Goal: Task Accomplishment & Management: Complete application form

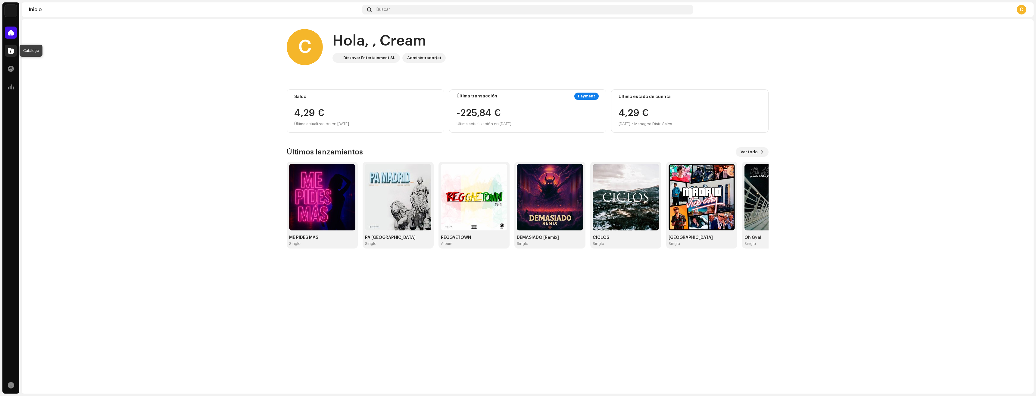
click at [11, 54] on div at bounding box center [11, 51] width 12 height 12
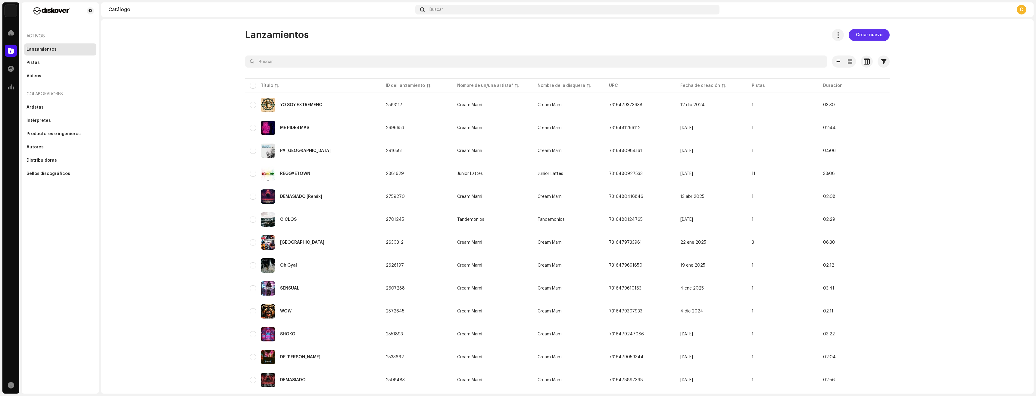
click at [872, 35] on span "Crear nuevo" at bounding box center [869, 35] width 27 height 12
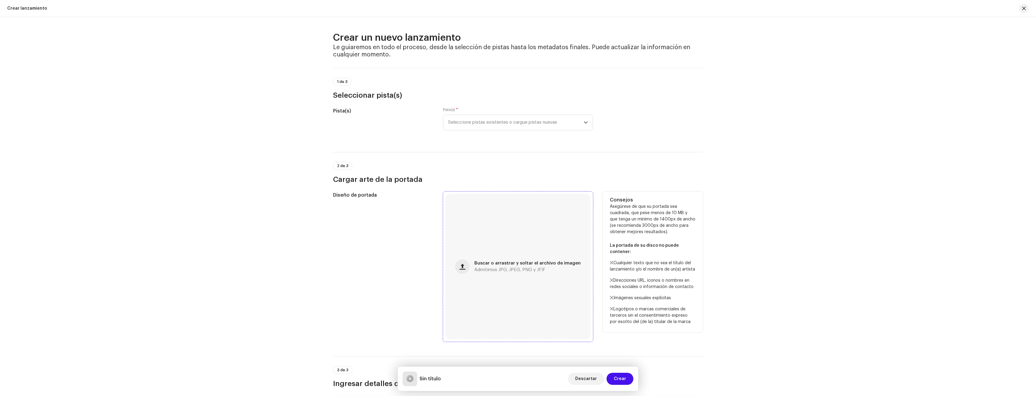
click at [496, 273] on div "Buscar o arrastrar y soltar el archivo de imagen Admitimos JPG, JPEG, PNG y JFIF" at bounding box center [518, 266] width 145 height 145
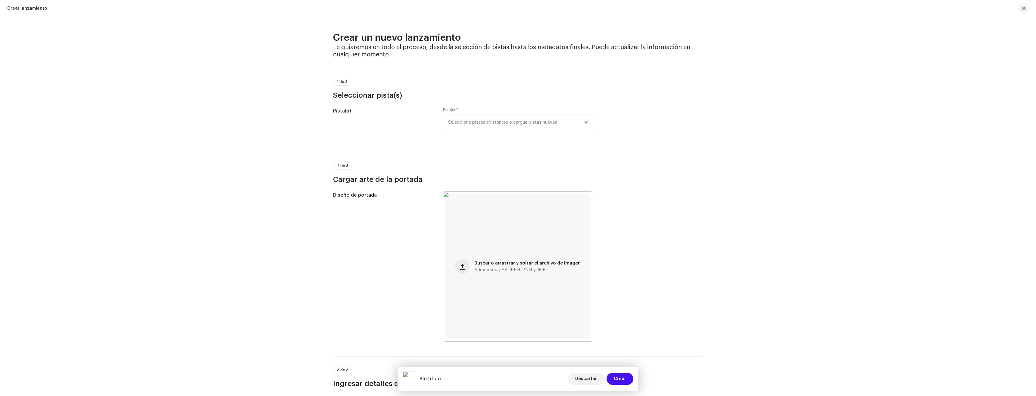
click at [487, 120] on span "Seleccione pistas existentes o cargue pistas nuevas" at bounding box center [516, 122] width 136 height 15
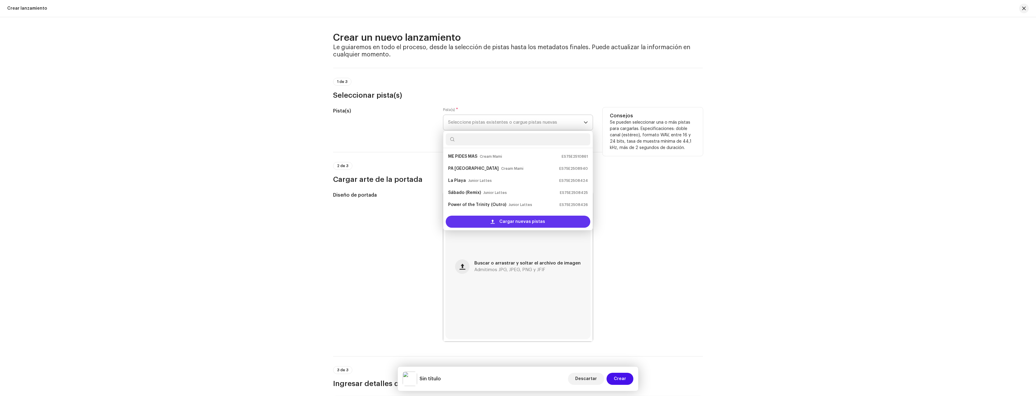
click at [509, 221] on span "Cargar nuevas pistas" at bounding box center [522, 221] width 46 height 12
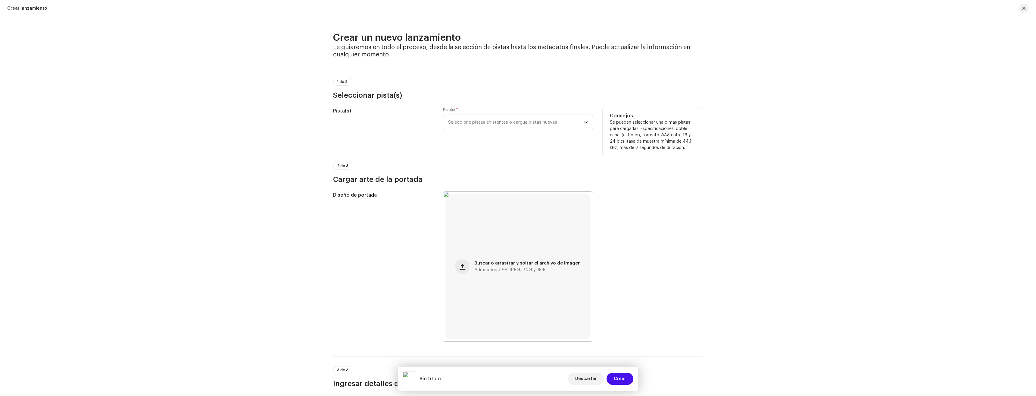
click at [486, 121] on span "Seleccione pistas existentes o cargue pistas nuevas" at bounding box center [516, 122] width 136 height 15
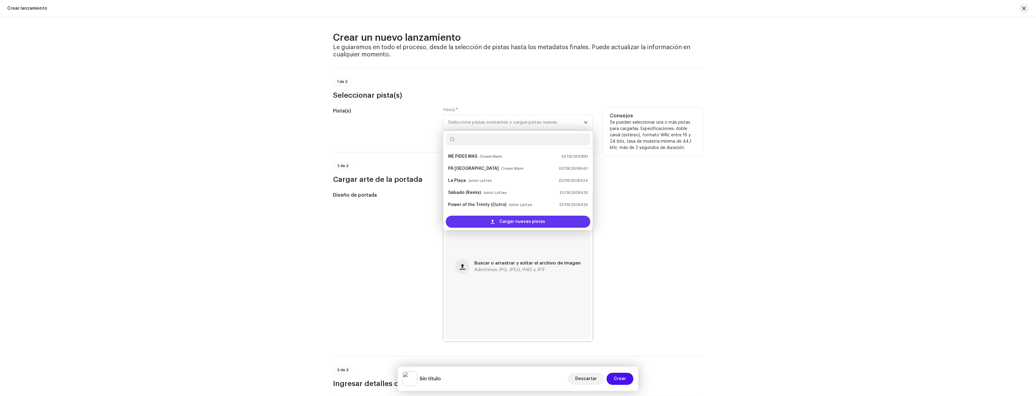
click at [493, 223] on span at bounding box center [493, 221] width 4 height 5
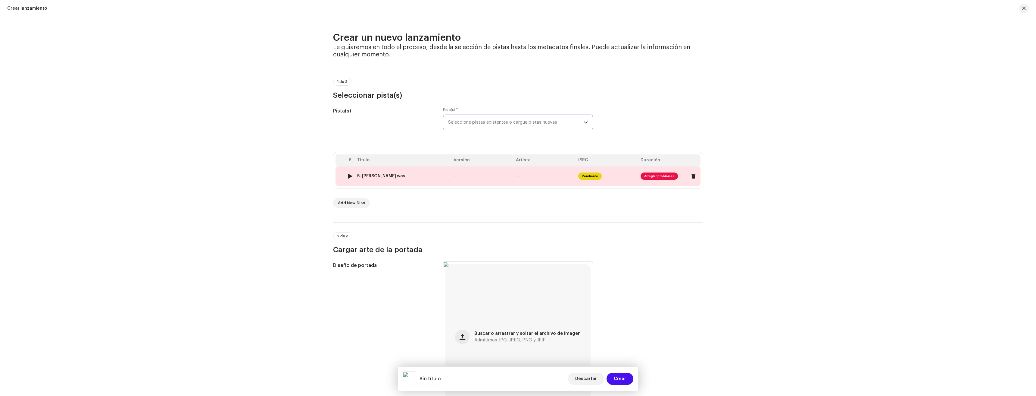
click at [664, 177] on span "Arreglar problemas" at bounding box center [659, 175] width 37 height 7
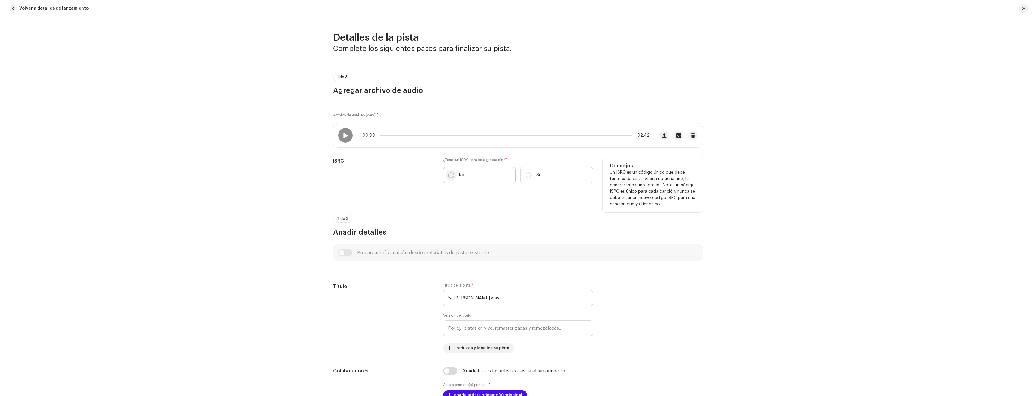
click at [452, 177] on input "No" at bounding box center [451, 175] width 6 height 6
radio input "true"
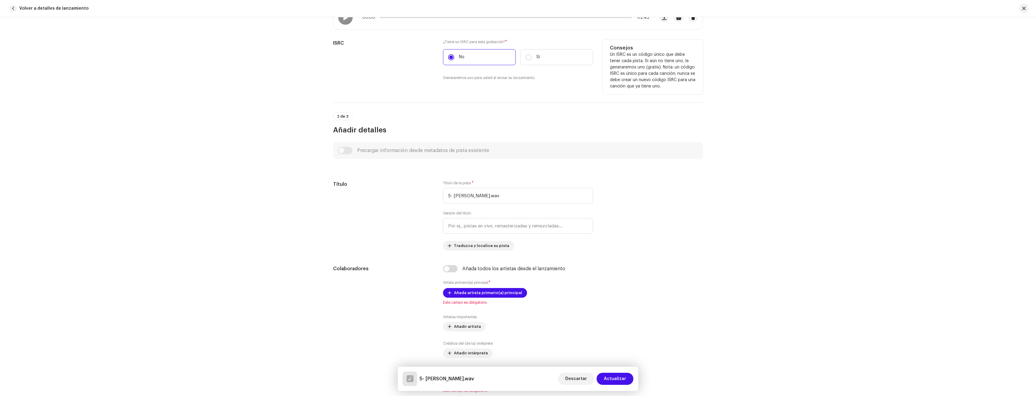
scroll to position [120, 0]
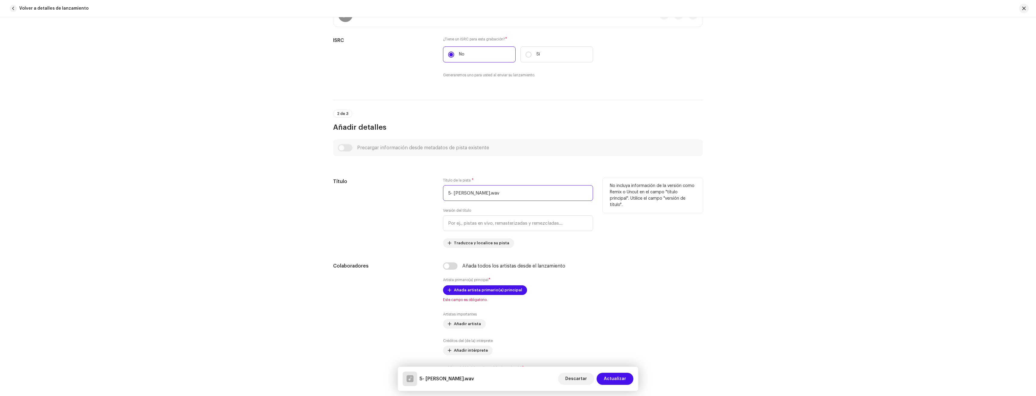
drag, startPoint x: 499, startPoint y: 191, endPoint x: 404, endPoint y: 187, distance: 95.3
click at [404, 187] on div "Título Título de la pista * 5- [PERSON_NAME].wav Versión del título Traduzca y …" at bounding box center [518, 213] width 370 height 70
drag, startPoint x: 485, startPoint y: 195, endPoint x: 450, endPoint y: 194, distance: 34.4
click at [450, 194] on input "[PERSON_NAME]" at bounding box center [518, 193] width 150 height 16
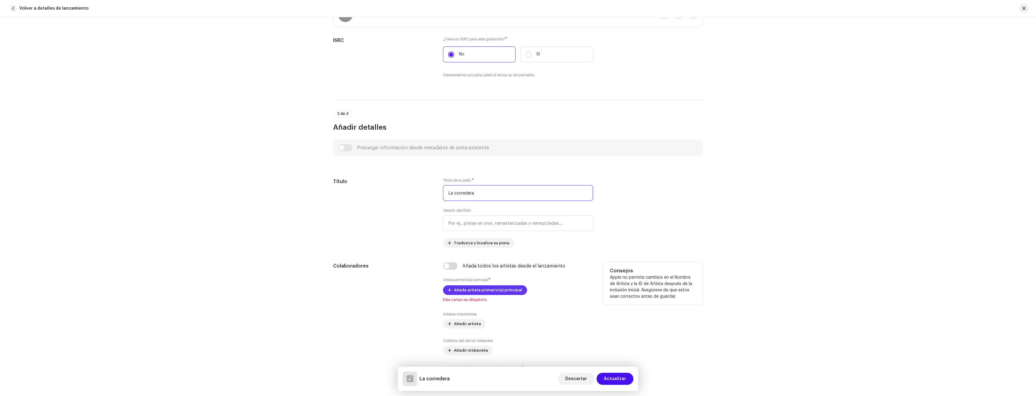
type input "La corredera"
click at [490, 287] on span "Añada artista primario(a) principal" at bounding box center [488, 290] width 68 height 12
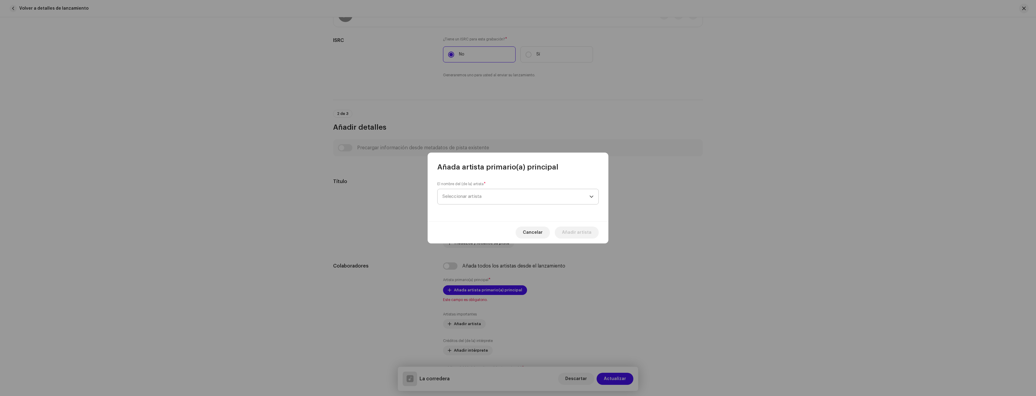
click at [492, 198] on span "Seleccionar artista" at bounding box center [516, 196] width 147 height 15
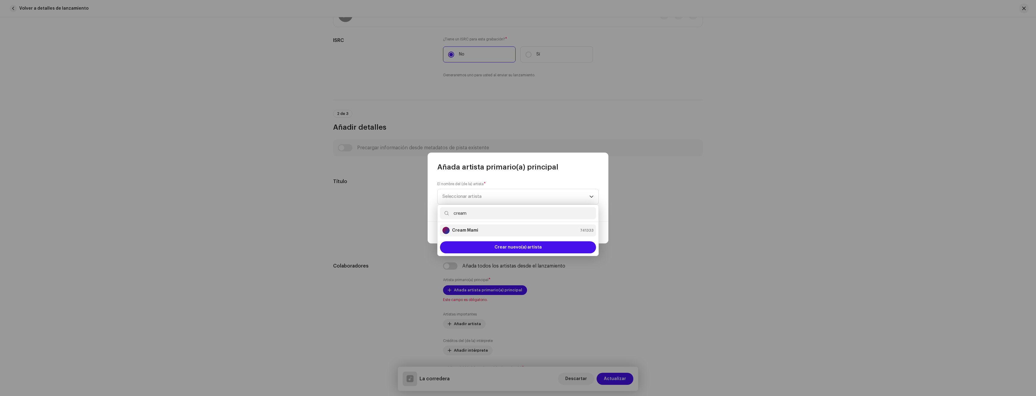
type input "cream"
click at [482, 227] on div "Cream Mami 741333" at bounding box center [518, 230] width 151 height 7
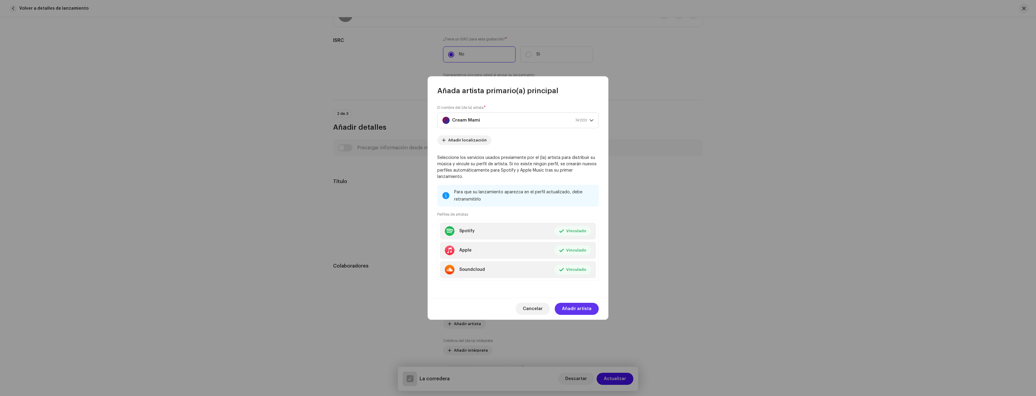
click at [577, 304] on span "Añadir artista" at bounding box center [577, 308] width 30 height 12
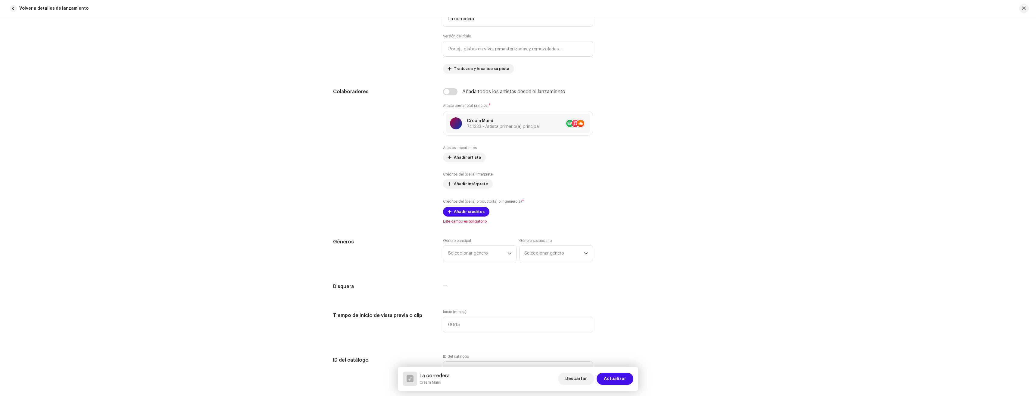
scroll to position [301, 0]
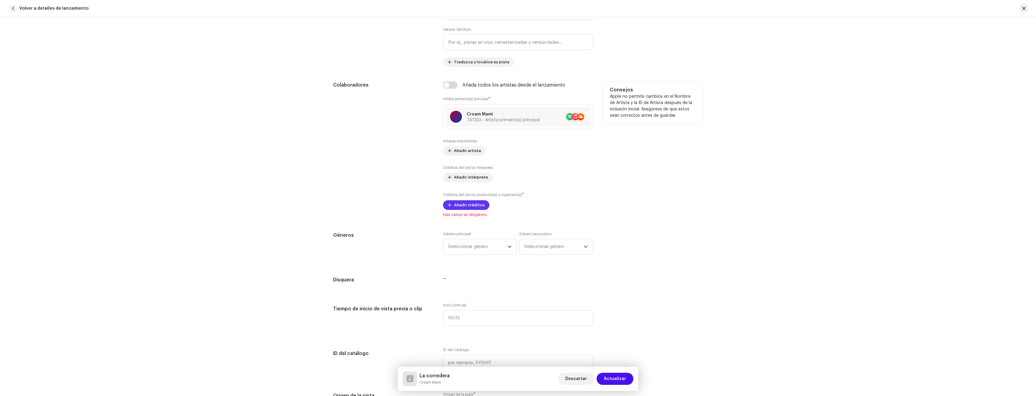
click at [465, 207] on span "Añadir créditos" at bounding box center [469, 205] width 31 height 12
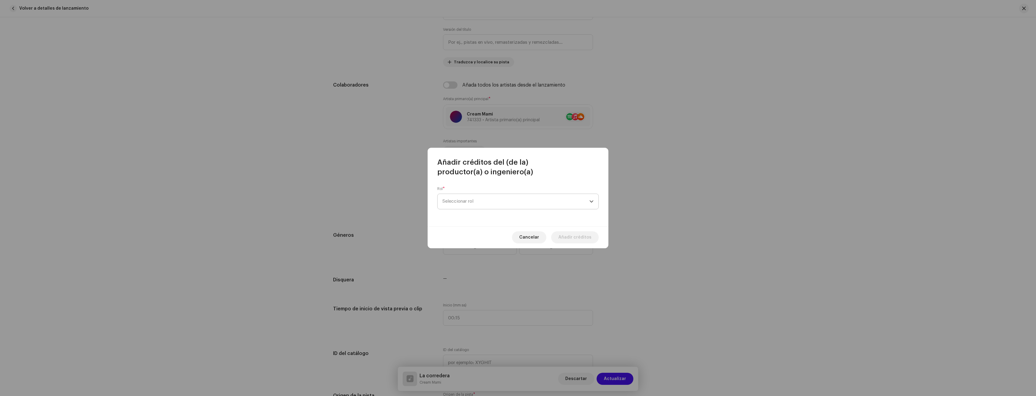
click at [473, 195] on span "Seleccionar rol" at bounding box center [516, 201] width 147 height 15
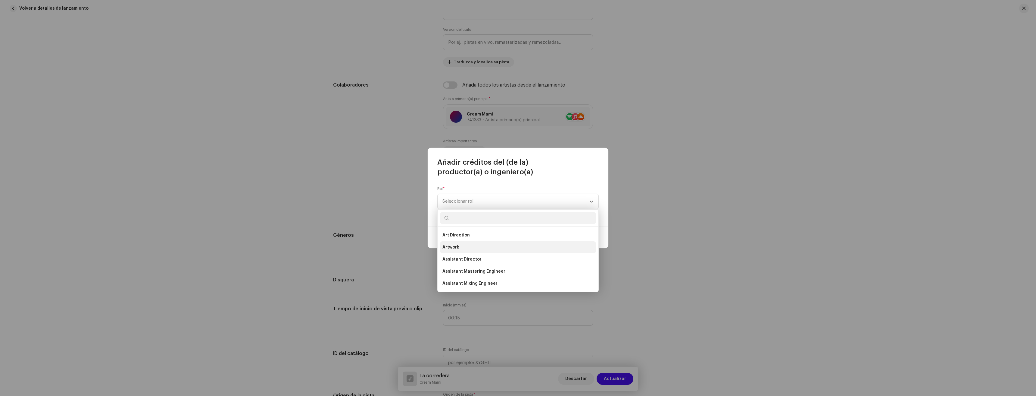
click at [504, 248] on li "Artwork" at bounding box center [518, 247] width 156 height 12
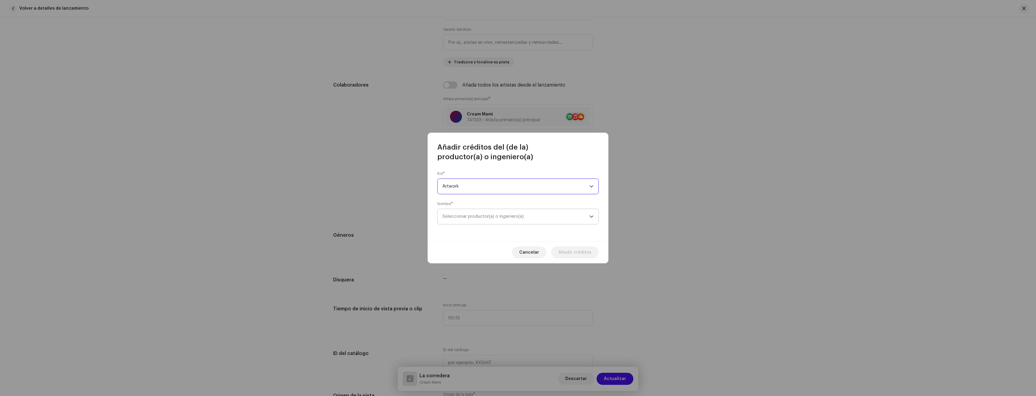
click at [474, 216] on span "Seleccionar productor(a) o ingeniero(a)" at bounding box center [483, 216] width 81 height 5
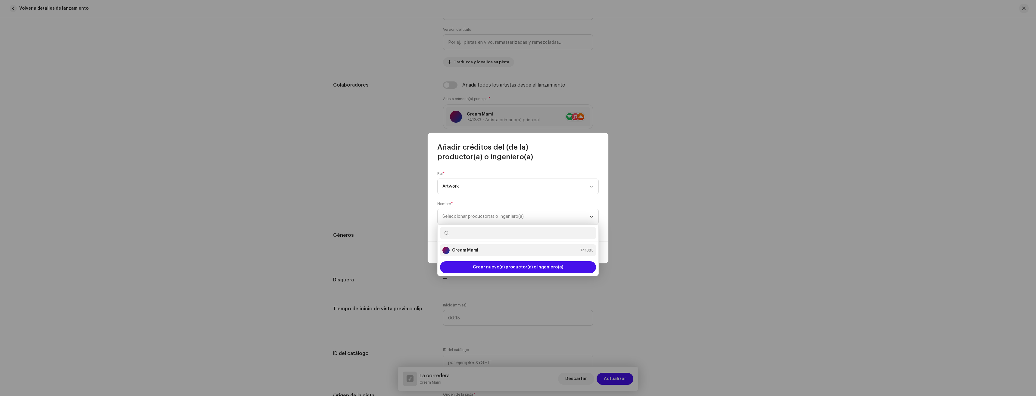
click at [481, 248] on div "Cream Mami 741333" at bounding box center [518, 249] width 151 height 7
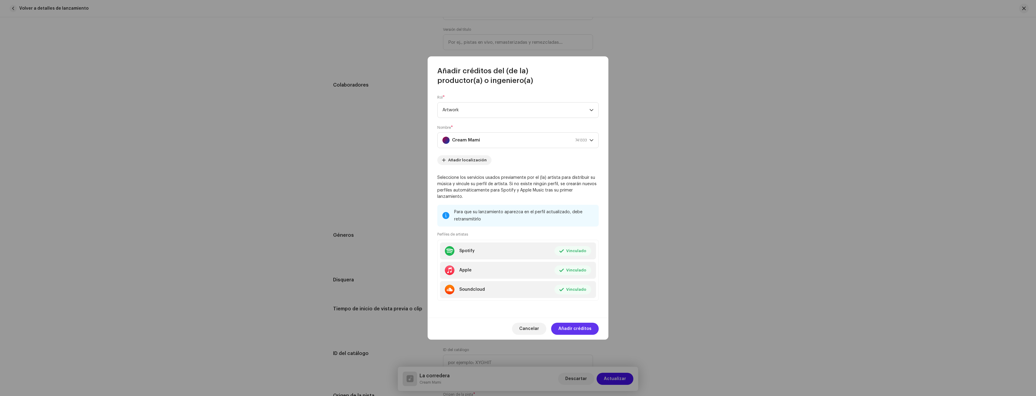
click at [578, 324] on span "Añadir créditos" at bounding box center [574, 328] width 33 height 12
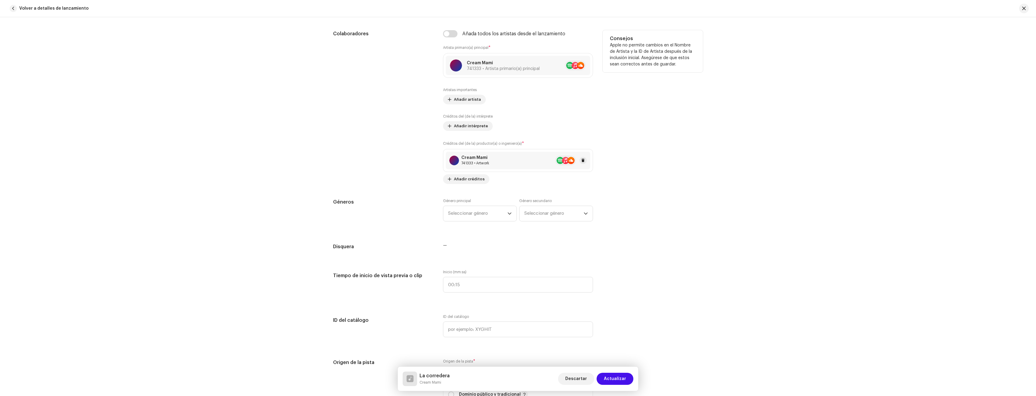
scroll to position [361, 0]
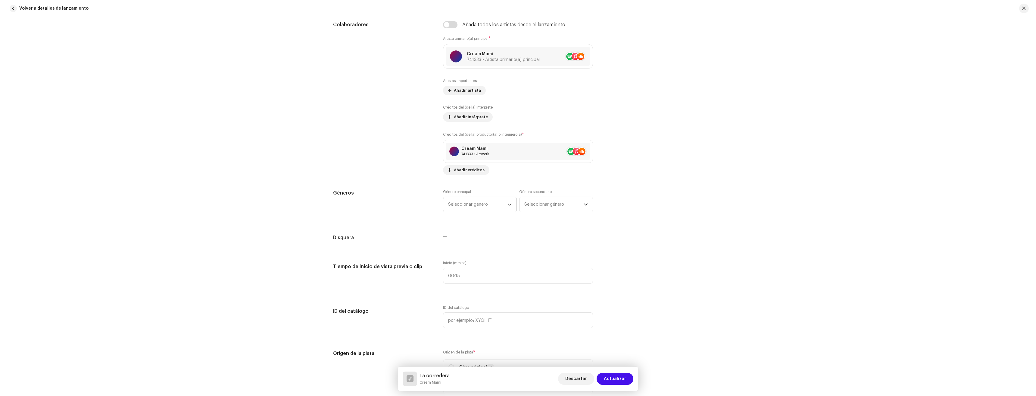
click at [478, 208] on span "Seleccionar género" at bounding box center [477, 204] width 59 height 15
click at [478, 205] on span "Seleccionar género" at bounding box center [477, 204] width 59 height 15
click at [474, 206] on span "Seleccionar género" at bounding box center [477, 204] width 59 height 15
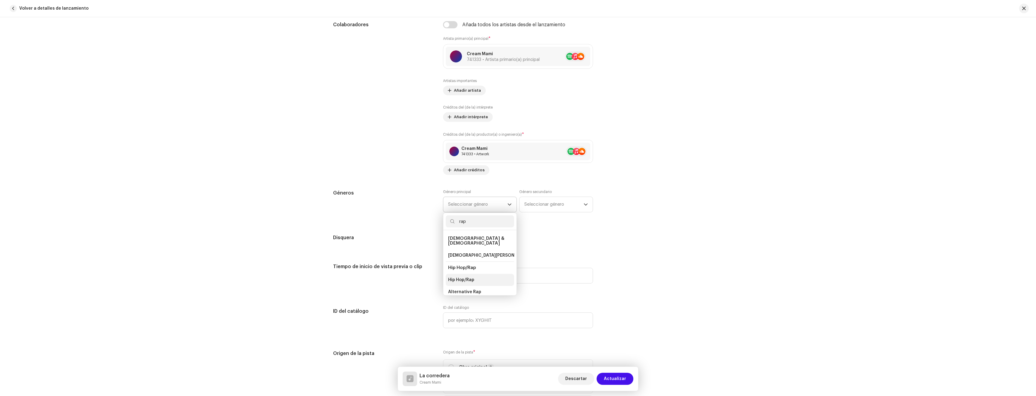
type input "rap"
click at [478, 274] on li "Hip Hop/Rap" at bounding box center [480, 280] width 68 height 12
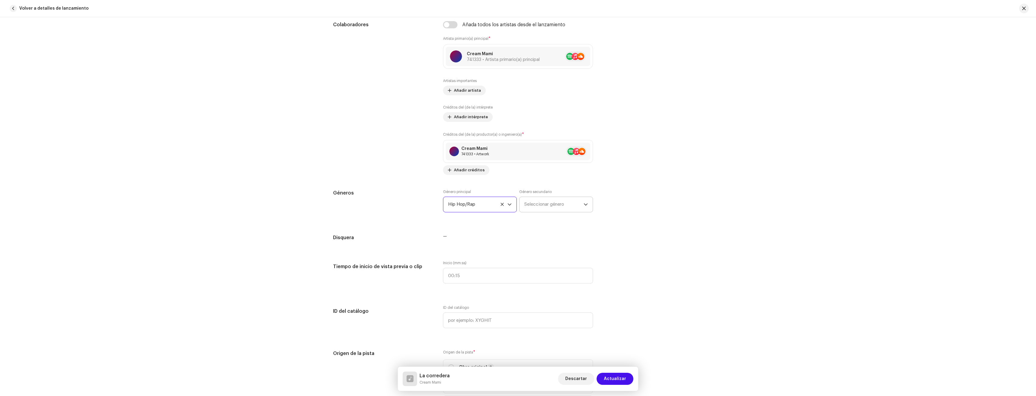
click at [540, 202] on span "Seleccionar género" at bounding box center [553, 204] width 59 height 15
type input "sals"
click at [544, 248] on span "Salsa y Tropical" at bounding box center [541, 250] width 34 height 6
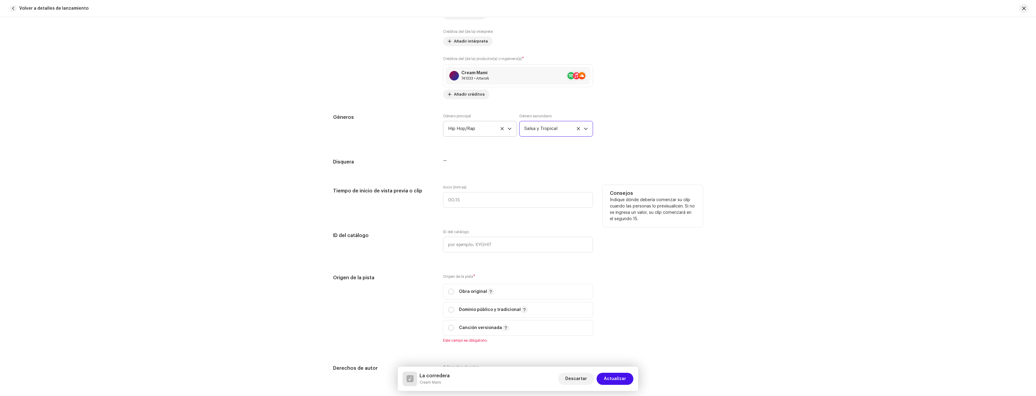
scroll to position [452, 0]
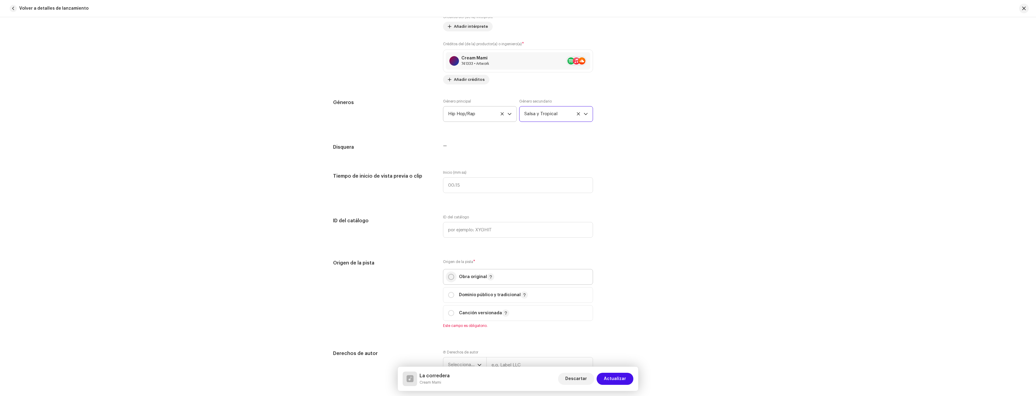
click at [450, 276] on input "radio" at bounding box center [451, 277] width 6 height 6
radio input "true"
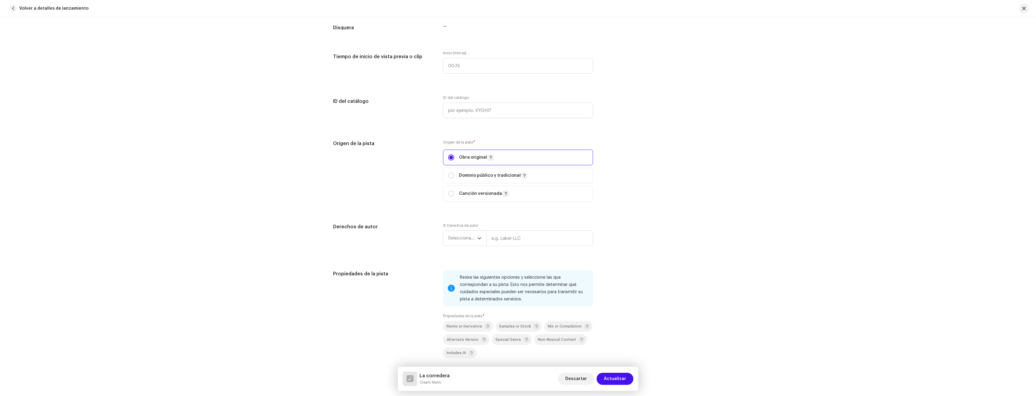
scroll to position [572, 0]
click at [464, 239] on span "Seleccionar año" at bounding box center [462, 236] width 29 height 15
click at [463, 280] on li "2025" at bounding box center [467, 283] width 43 height 12
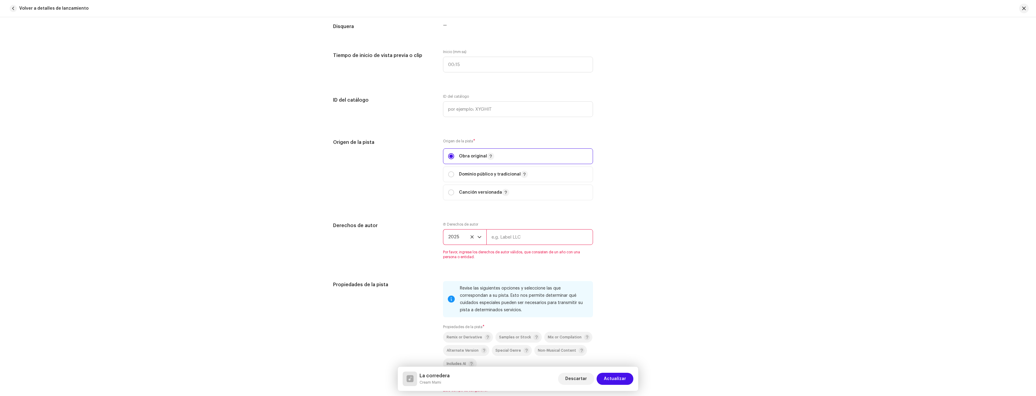
click at [505, 239] on input "text" at bounding box center [539, 237] width 107 height 16
type input "Money Way Empire"
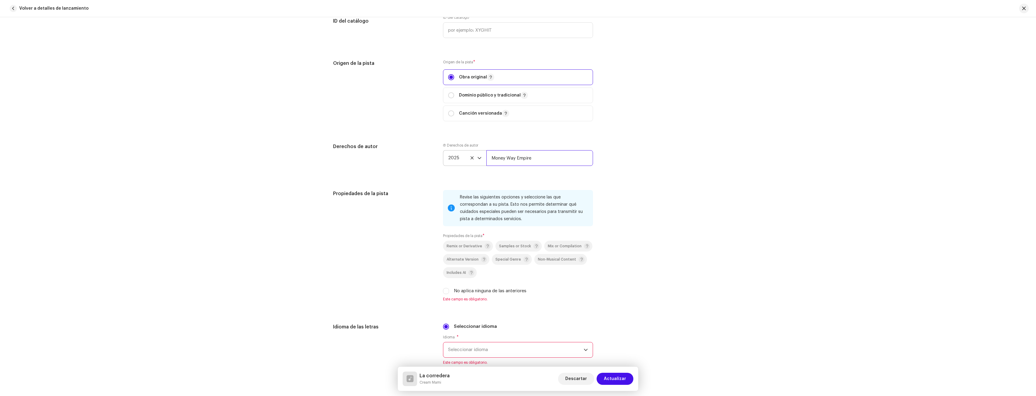
scroll to position [663, 0]
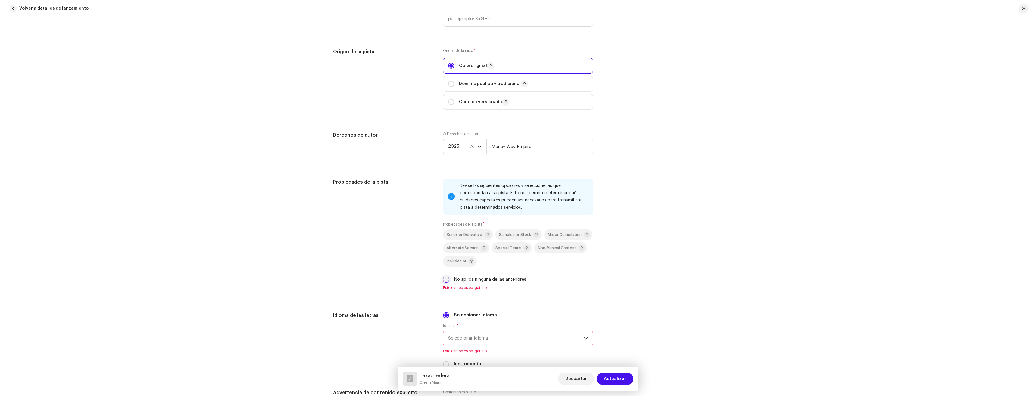
click at [443, 277] on input "No aplica ninguna de las anteriores" at bounding box center [446, 279] width 6 height 6
checkbox input "true"
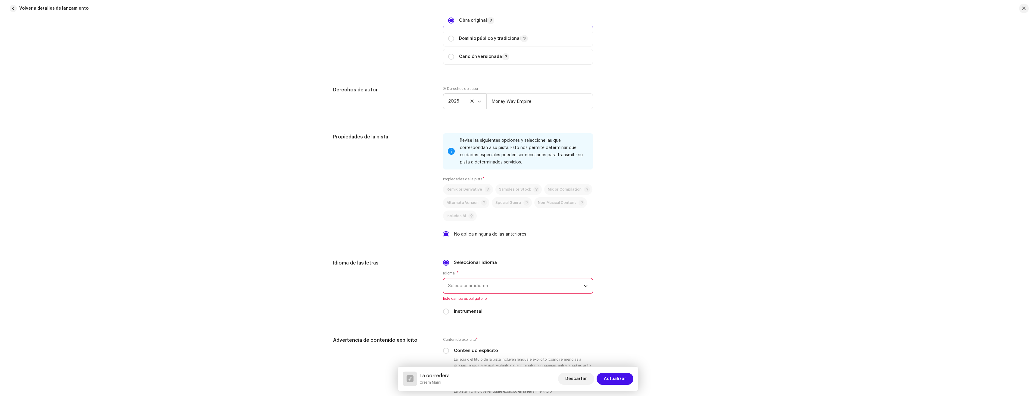
scroll to position [723, 0]
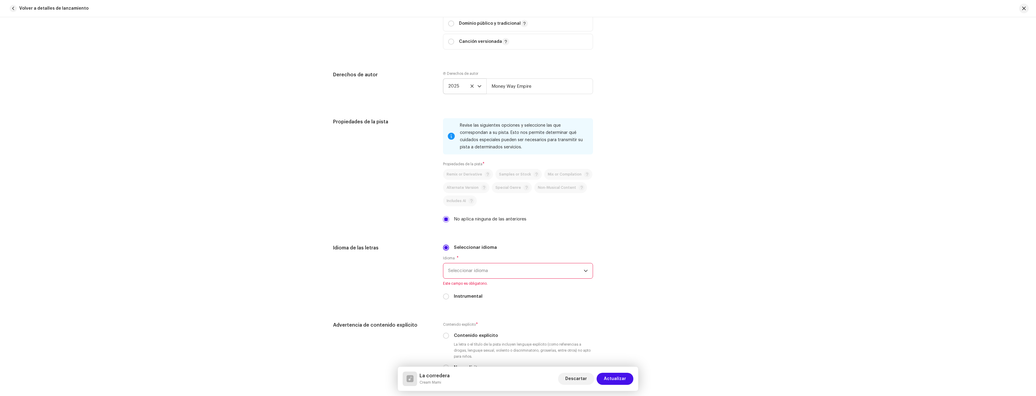
click at [496, 272] on span "Seleccionar idioma" at bounding box center [516, 270] width 136 height 15
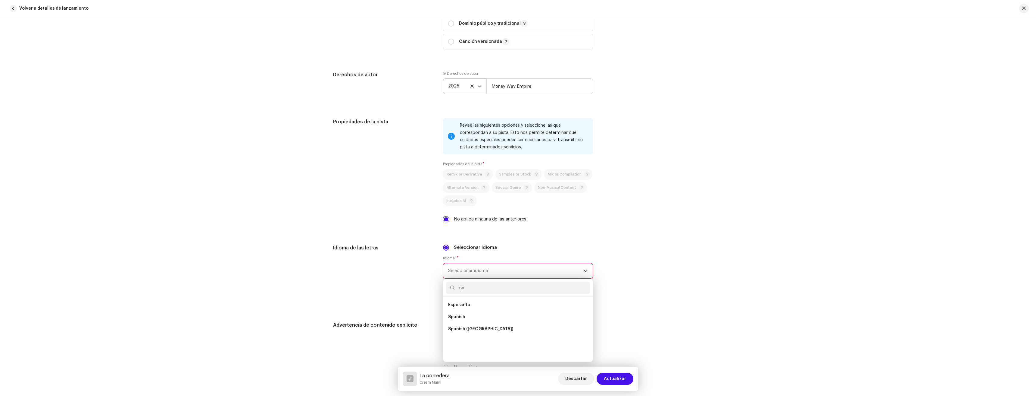
scroll to position [0, 0]
type input "sp"
click at [475, 313] on li "Spanish" at bounding box center [518, 317] width 145 height 12
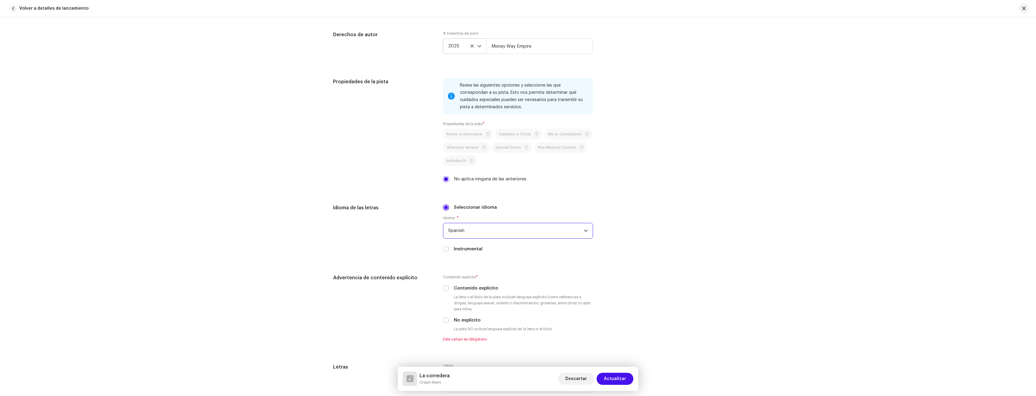
scroll to position [783, 0]
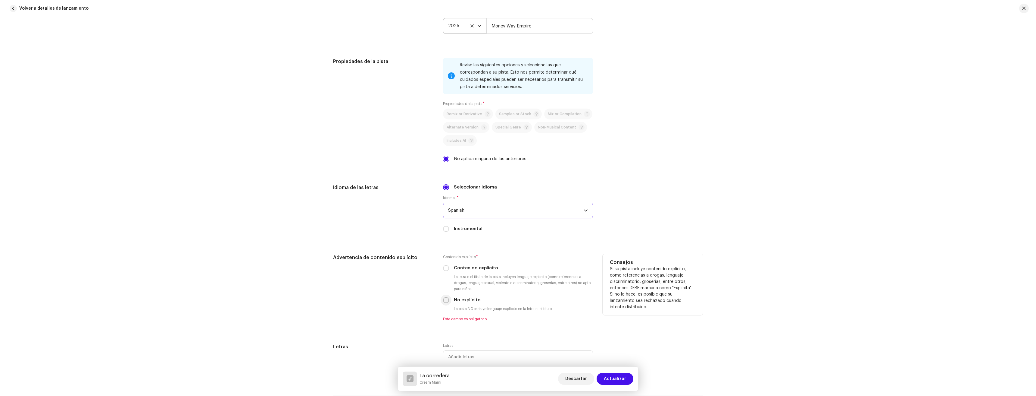
click at [444, 302] on input "No explícito" at bounding box center [446, 300] width 6 height 6
radio input "true"
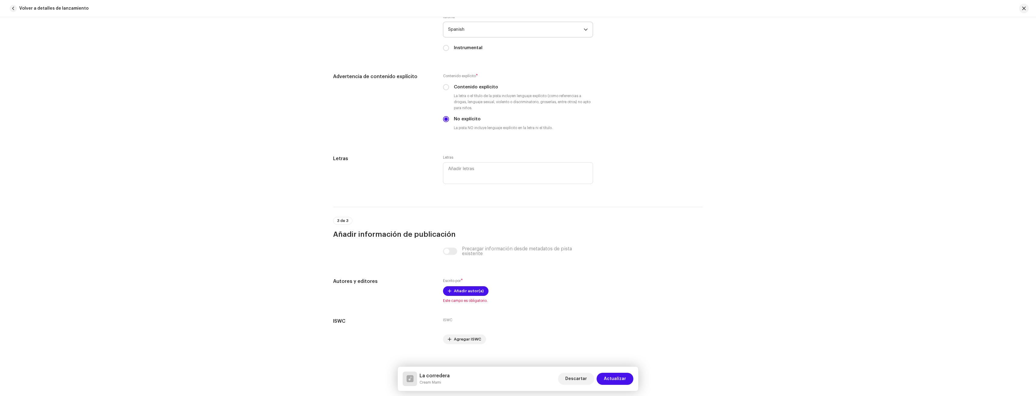
scroll to position [970, 0]
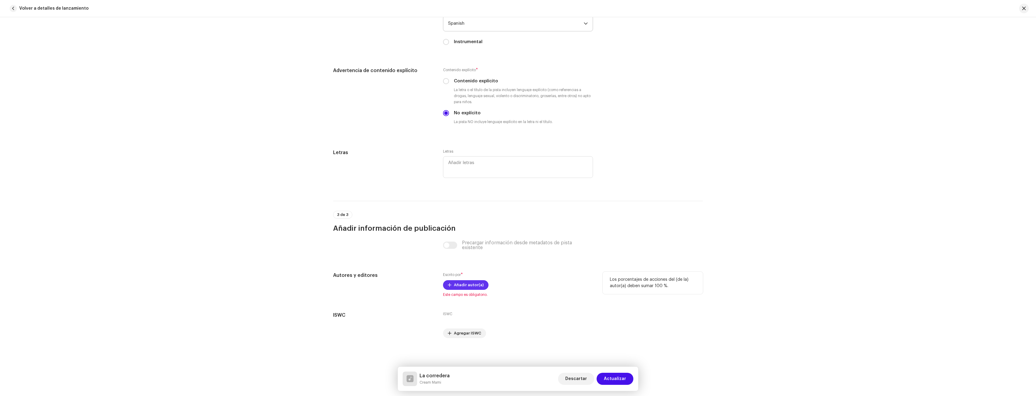
click at [466, 281] on span "Añadir autor(a)" at bounding box center [469, 285] width 30 height 12
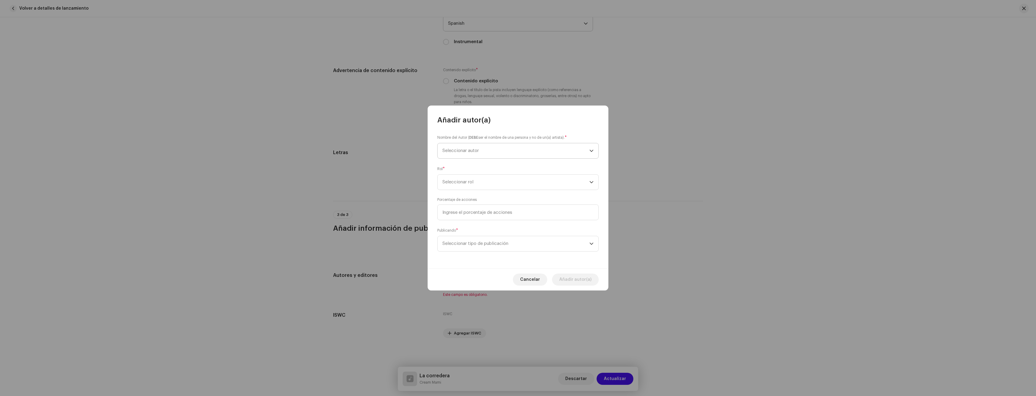
click at [473, 155] on span "Seleccionar autor" at bounding box center [516, 150] width 147 height 15
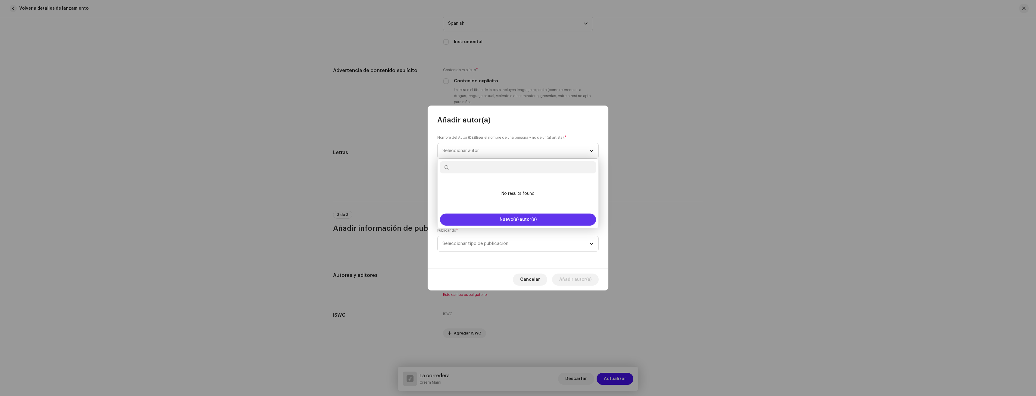
click at [498, 215] on button "Nuevo(a) autor(a)" at bounding box center [518, 219] width 156 height 12
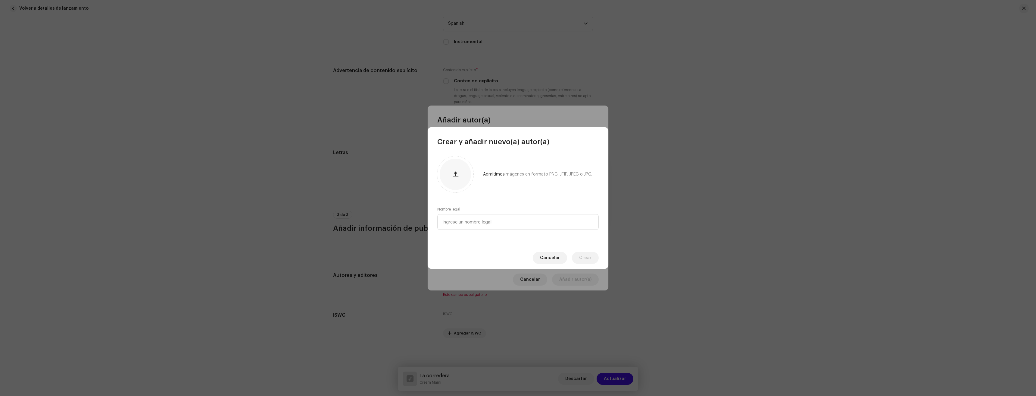
click at [471, 230] on div "Admitimos imágenes en formato PNG, JFIF, JPEG o JPG. Nombre legal" at bounding box center [518, 196] width 181 height 100
click at [467, 223] on input "text" at bounding box center [517, 222] width 161 height 16
click at [551, 254] on span "Cancelar" at bounding box center [550, 258] width 20 height 12
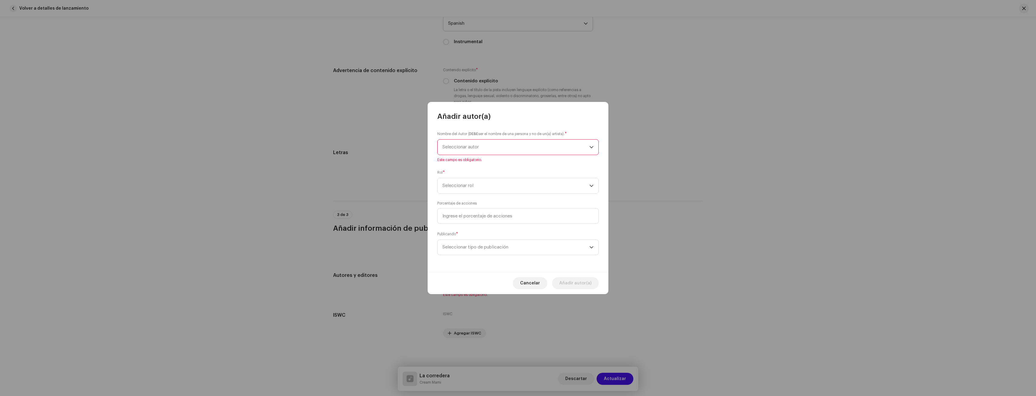
click at [482, 149] on span "Seleccionar autor" at bounding box center [516, 146] width 147 height 15
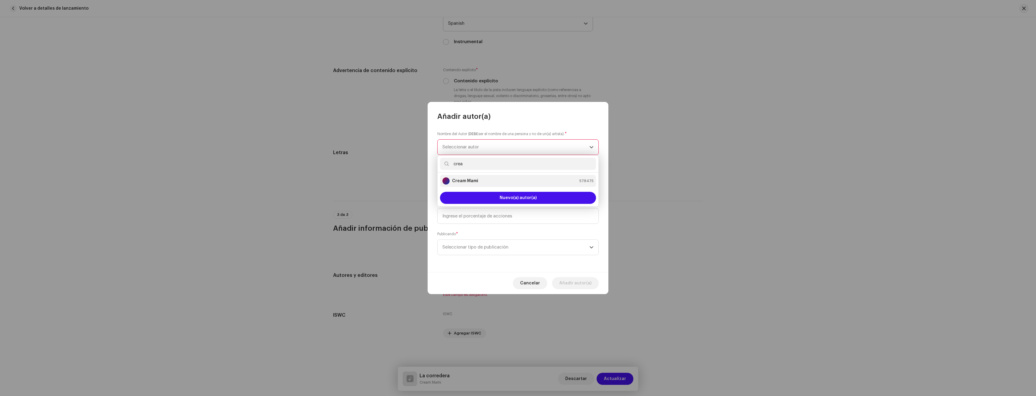
type input "crea"
click at [489, 176] on li "Cream Mami 578475" at bounding box center [518, 181] width 156 height 12
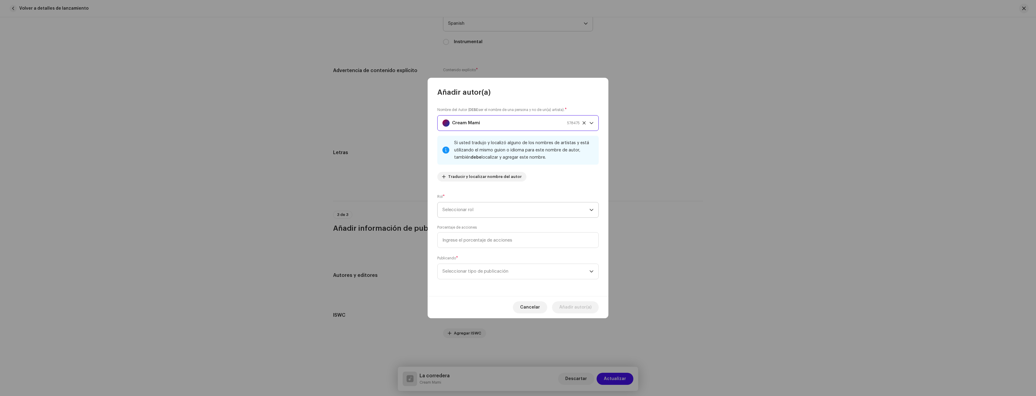
click at [487, 207] on span "Seleccionar rol" at bounding box center [516, 209] width 147 height 15
click at [493, 264] on li "Composer & Lyricist" at bounding box center [518, 262] width 156 height 12
click at [481, 242] on input at bounding box center [517, 240] width 161 height 16
type input "100,00"
click at [493, 271] on span "Seleccionar tipo de publicación" at bounding box center [516, 271] width 147 height 15
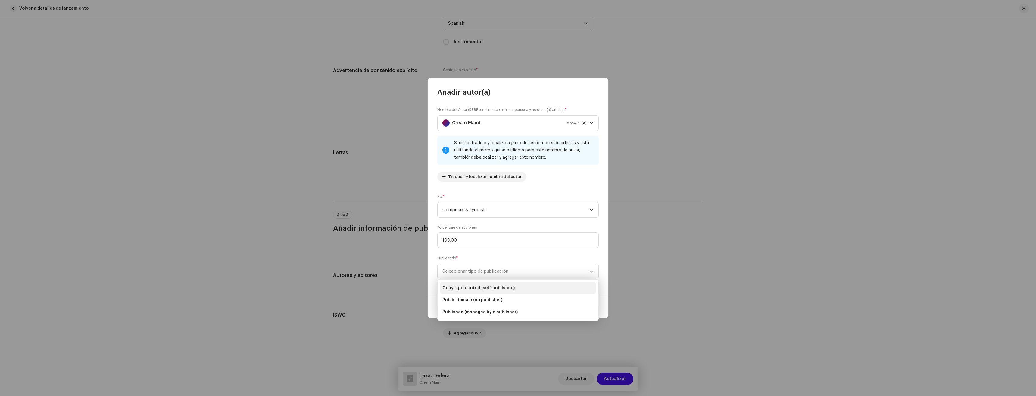
click at [492, 283] on li "Copyright control (self-published)" at bounding box center [518, 288] width 156 height 12
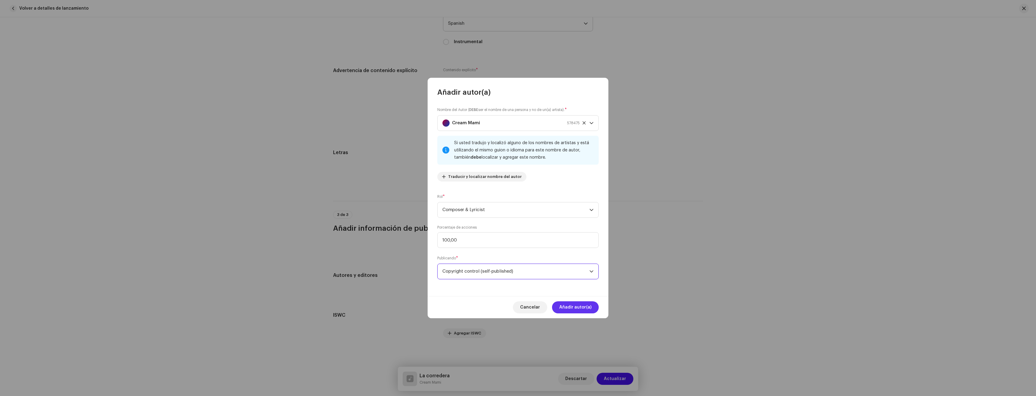
click at [581, 308] on span "Añadir autor(a)" at bounding box center [575, 307] width 32 height 12
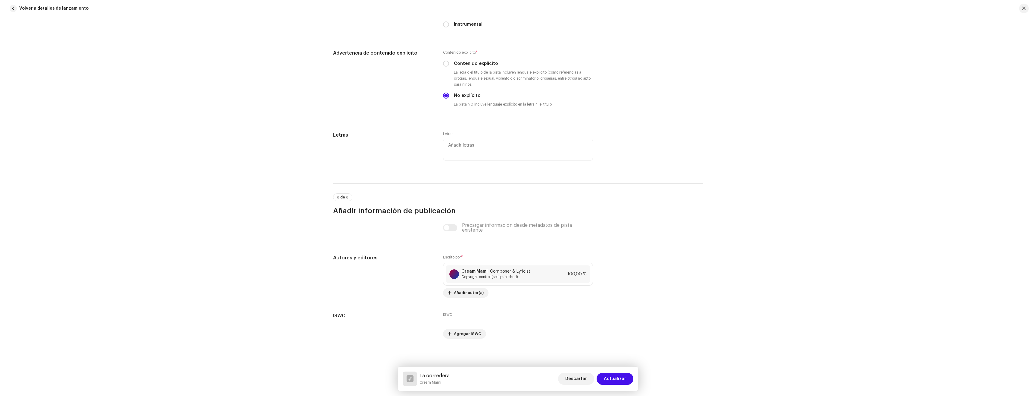
scroll to position [988, 0]
click at [619, 380] on span "Actualizar" at bounding box center [615, 378] width 22 height 12
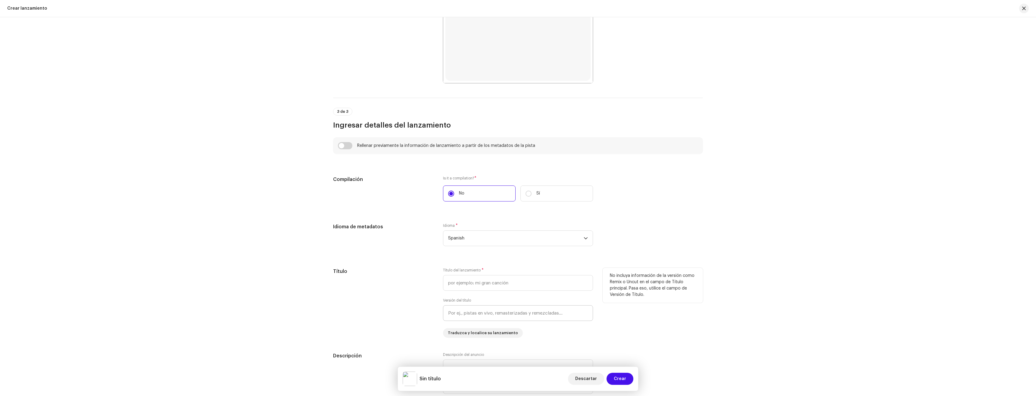
scroll to position [333, 0]
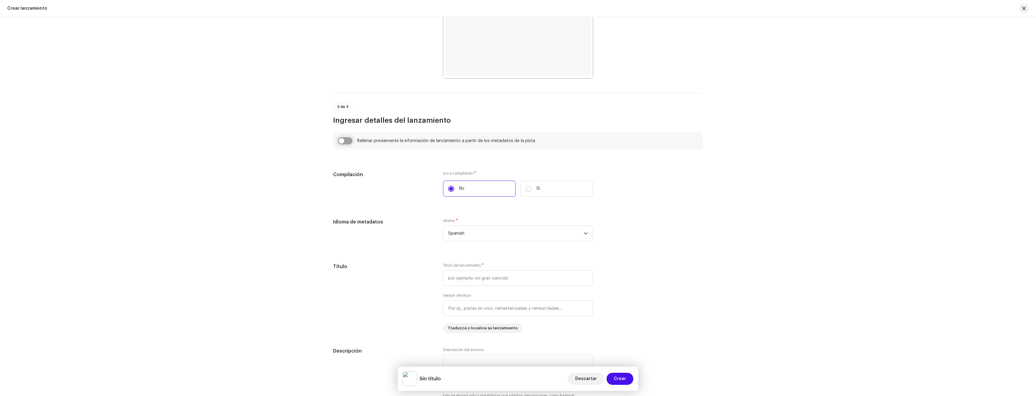
click at [341, 140] on input "checkbox" at bounding box center [345, 140] width 14 height 7
checkbox input "true"
type input "La corredera"
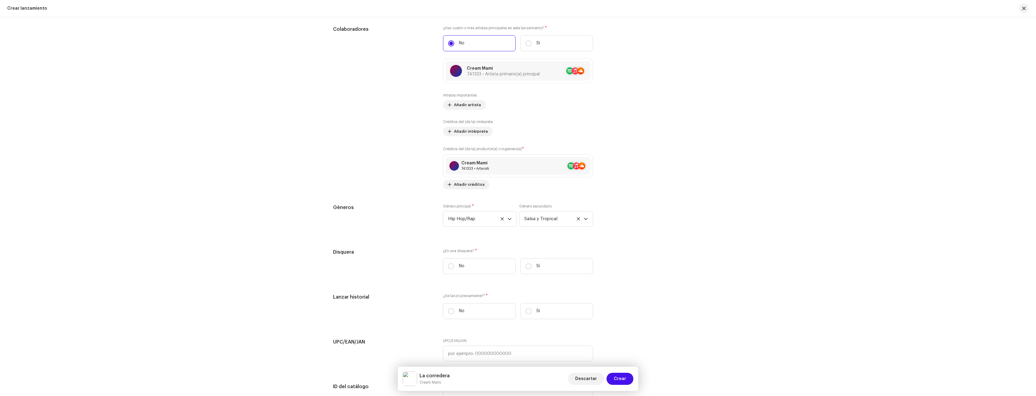
scroll to position [785, 0]
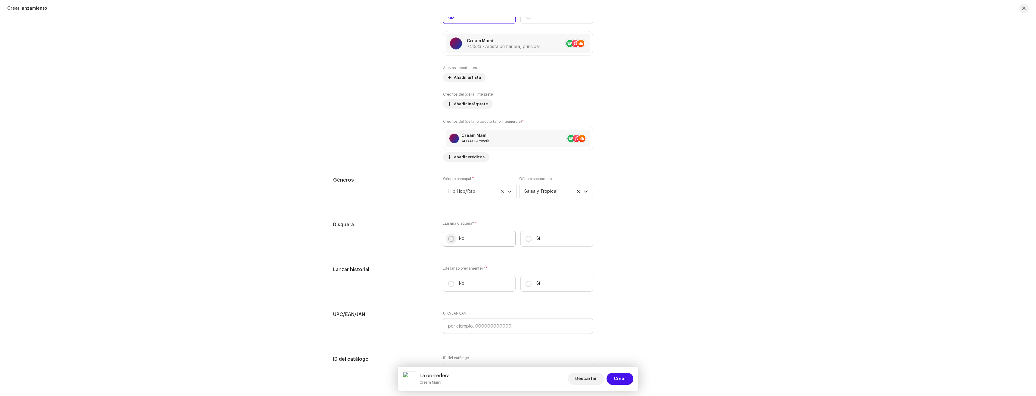
click at [449, 236] on input "No" at bounding box center [451, 239] width 6 height 6
radio input "true"
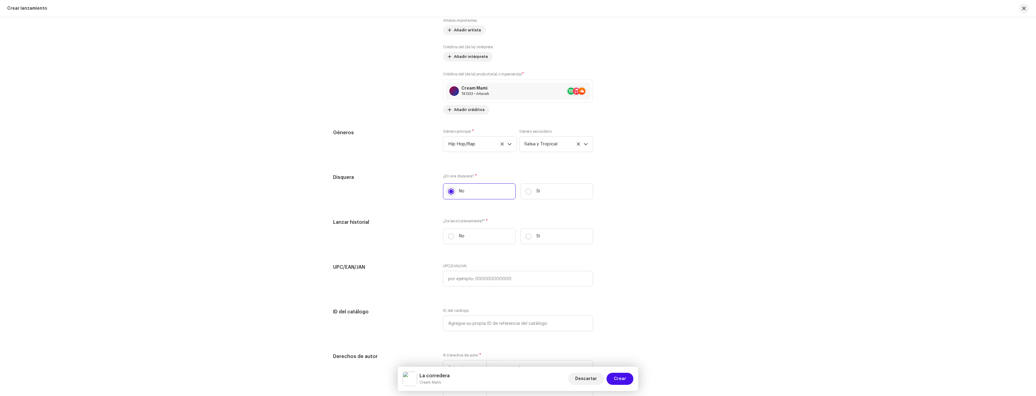
scroll to position [845, 0]
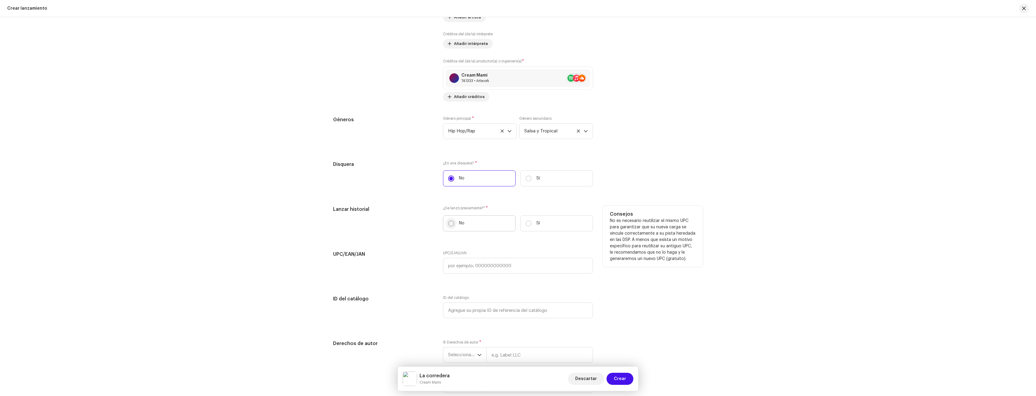
click at [452, 225] on input "No" at bounding box center [451, 223] width 6 height 6
radio input "true"
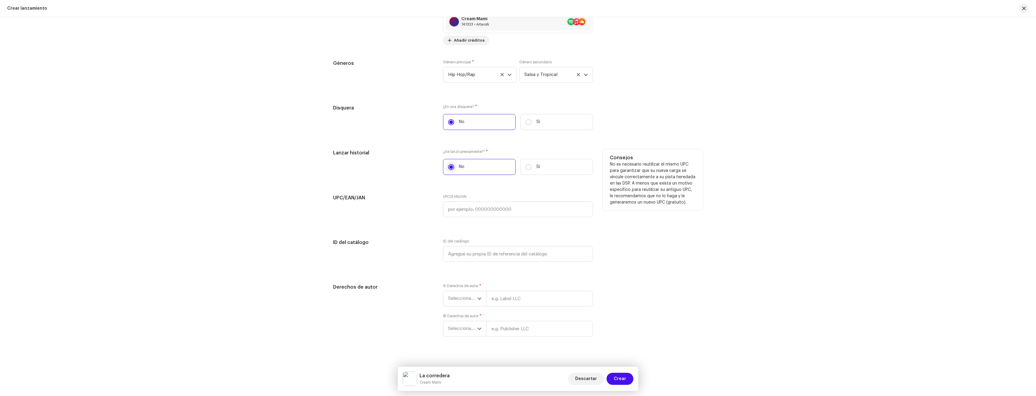
scroll to position [907, 0]
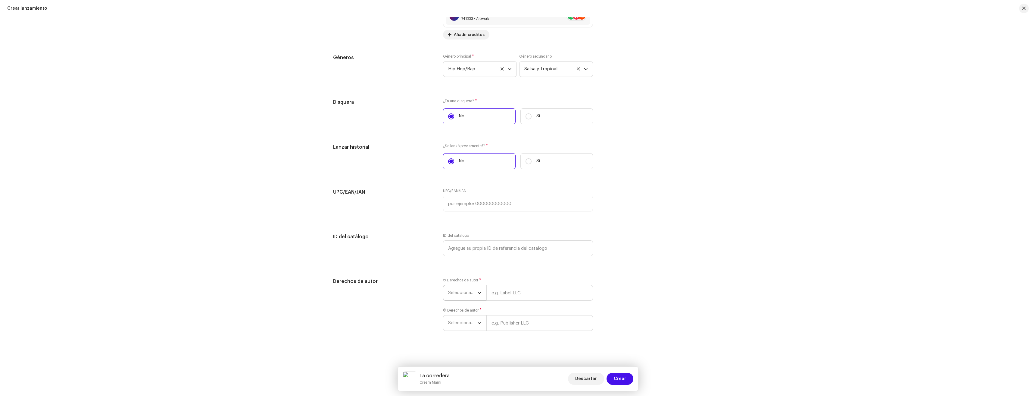
click at [465, 293] on span "Seleccionar año" at bounding box center [462, 292] width 29 height 15
click at [471, 339] on li "2025" at bounding box center [467, 339] width 43 height 12
click at [512, 294] on input "text" at bounding box center [539, 293] width 107 height 16
type input "Money Way Empire"
click at [462, 320] on span "Seleccionar año" at bounding box center [462, 322] width 29 height 15
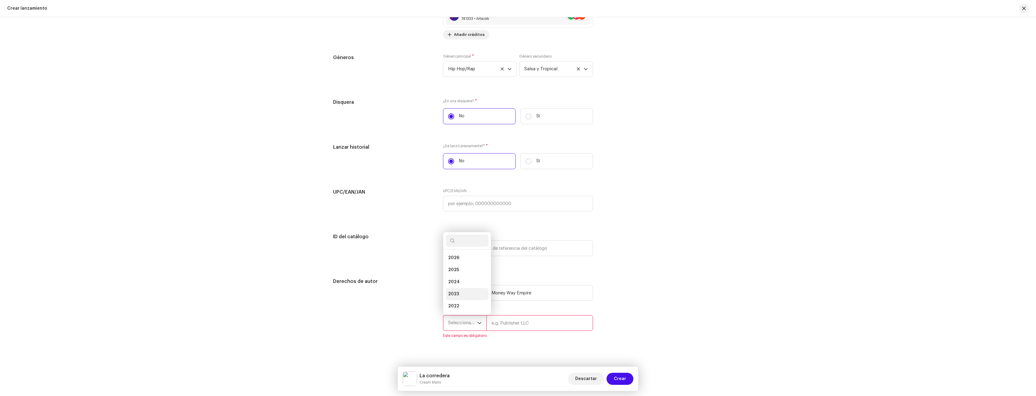
scroll to position [10, 0]
click at [463, 262] on li "2025" at bounding box center [467, 260] width 43 height 12
click at [503, 321] on input "text" at bounding box center [539, 323] width 107 height 16
type input "Money Way Empire"
click at [619, 378] on span "Crear" at bounding box center [620, 378] width 12 height 12
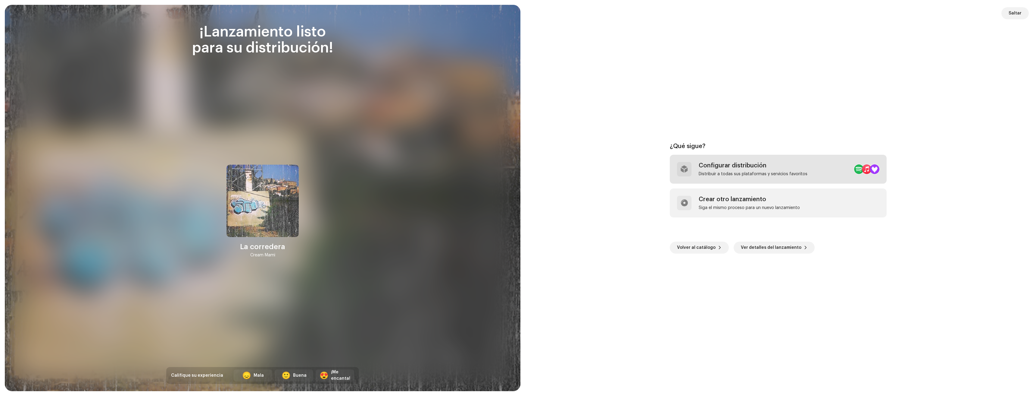
click at [712, 165] on div "Configurar distribución" at bounding box center [753, 165] width 109 height 7
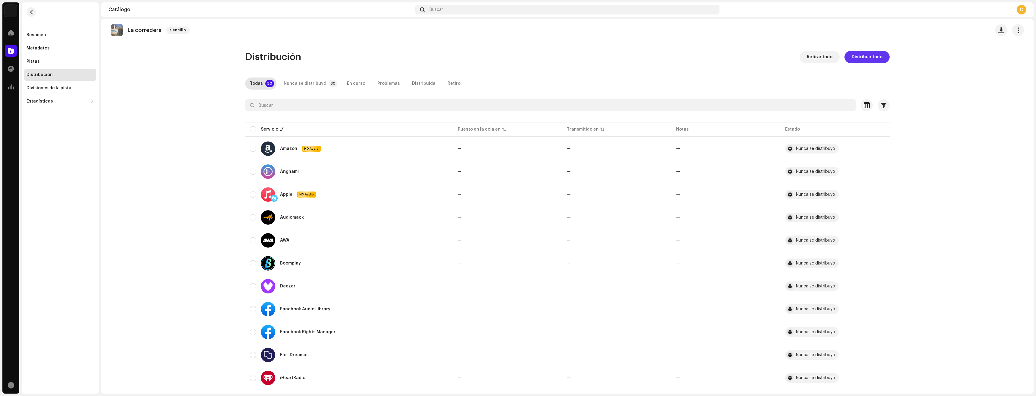
click at [867, 55] on span "Distribuir todo" at bounding box center [867, 57] width 31 height 12
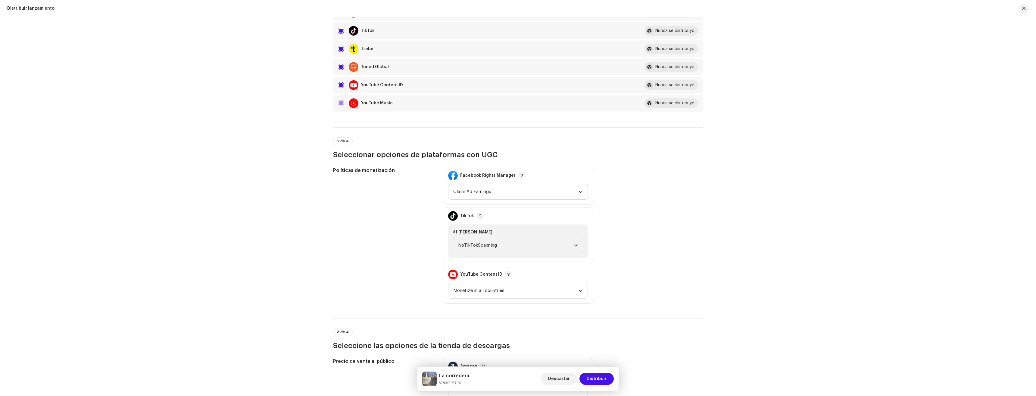
scroll to position [572, 0]
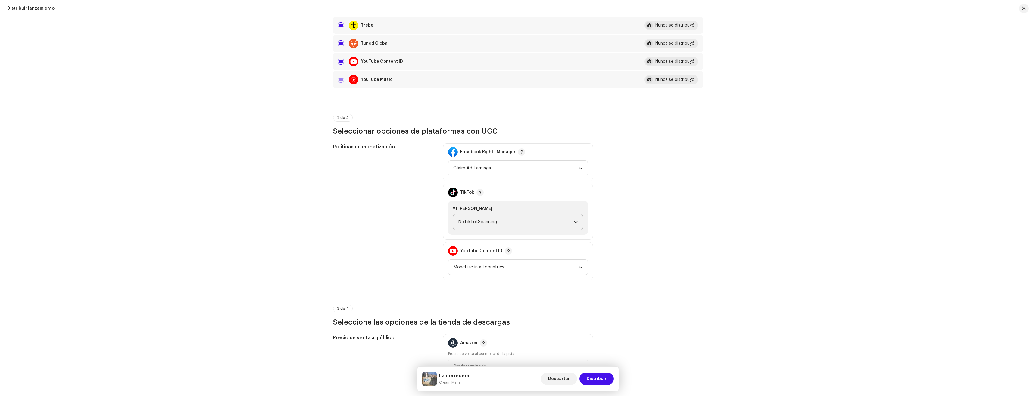
click at [496, 222] on span "NoTikTokScanning" at bounding box center [516, 221] width 116 height 15
click at [496, 259] on li "Monetize" at bounding box center [518, 263] width 125 height 12
click at [508, 169] on span "Claim Ad Earnings" at bounding box center [515, 168] width 125 height 15
click at [500, 171] on span "Claim Ad Earnings" at bounding box center [515, 168] width 125 height 15
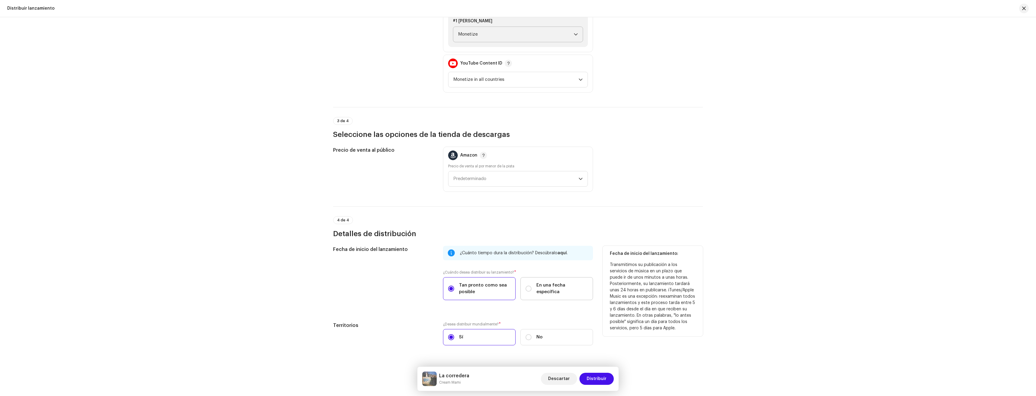
scroll to position [774, 0]
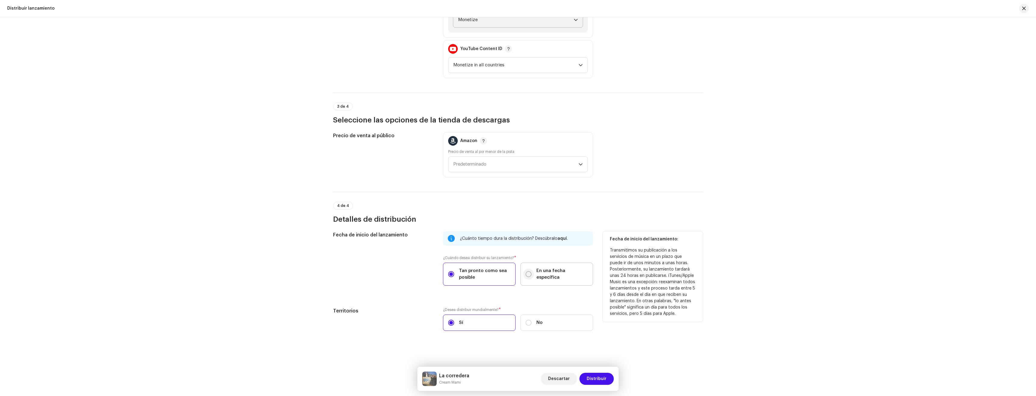
click at [527, 275] on input "En una fecha específica" at bounding box center [529, 274] width 6 height 6
radio input "true"
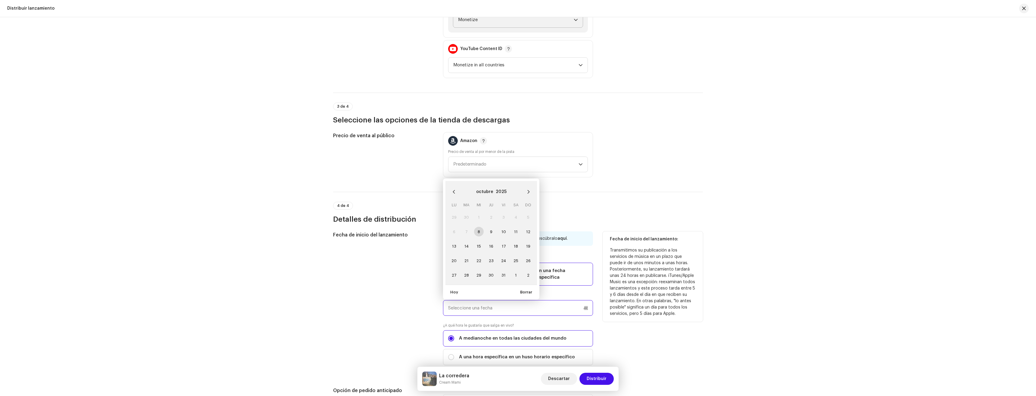
click at [495, 311] on input "text" at bounding box center [518, 308] width 150 height 16
click at [454, 245] on span "13" at bounding box center [454, 246] width 10 height 10
type input "[DATE]"
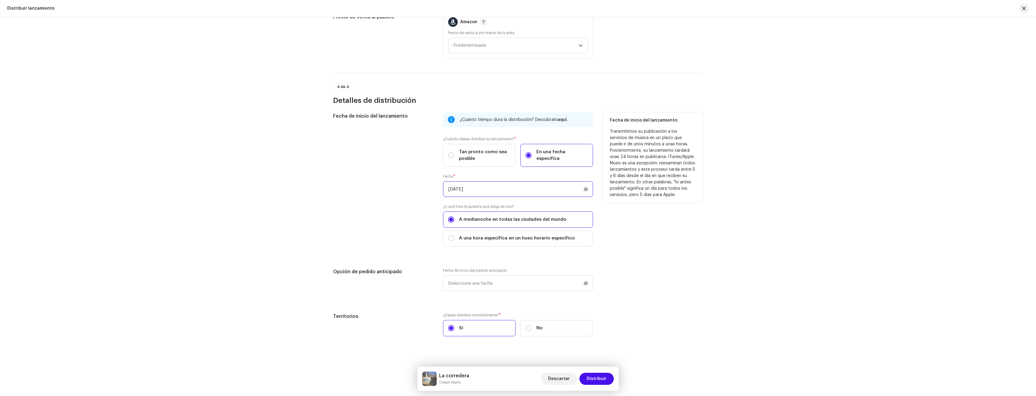
scroll to position [898, 0]
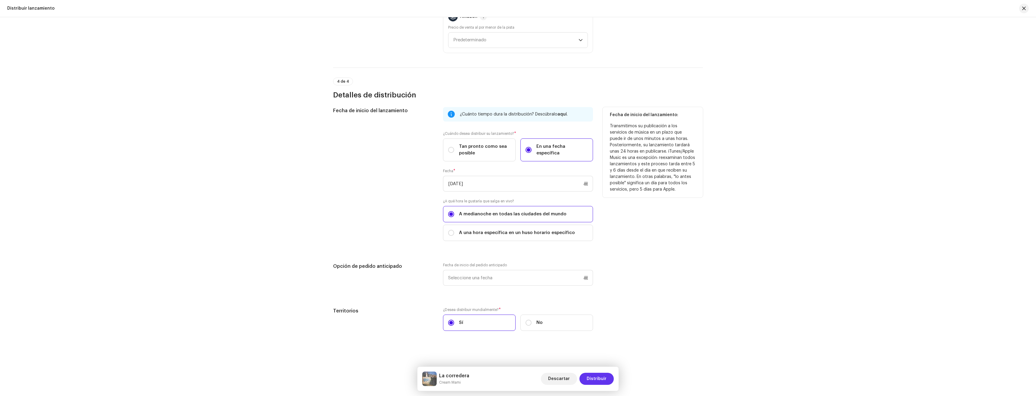
click at [596, 377] on span "Distribuir" at bounding box center [597, 378] width 20 height 12
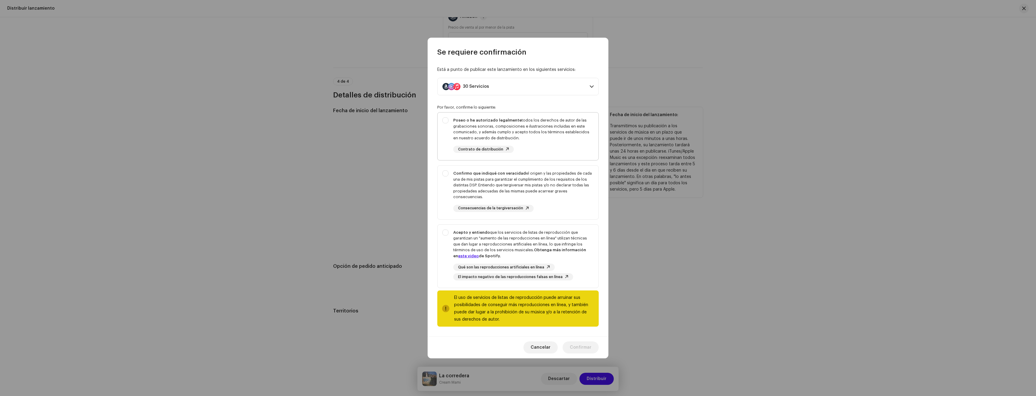
click at [448, 121] on div "Poseo o he autorizado legalmente todos los derechos de autor de las grabaciones…" at bounding box center [518, 134] width 161 height 45
checkbox input "true"
click at [448, 172] on div "Confirmo que indiqué con veracidad el origen y las propiedades de cada una de m…" at bounding box center [518, 190] width 161 height 51
checkbox input "true"
click at [446, 233] on div "Acepto y entiendo que los servicios de listas de reproducción que garantizan un…" at bounding box center [518, 254] width 161 height 61
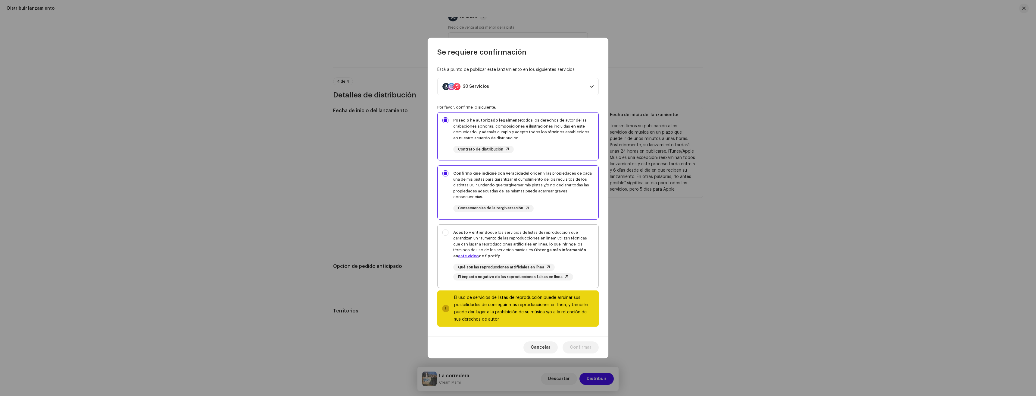
checkbox input "true"
click at [588, 349] on span "Confirmar" at bounding box center [581, 347] width 22 height 12
